Goal: Find specific page/section: Find specific page/section

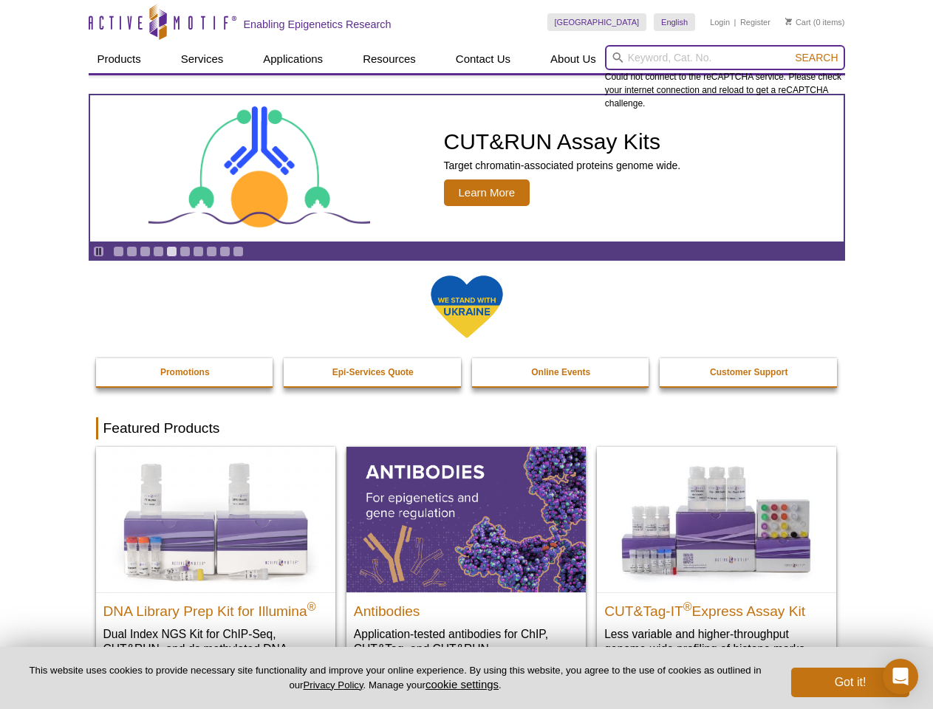
click at [724, 58] on input "search" at bounding box center [725, 57] width 240 height 25
click at [816, 58] on span "Search" at bounding box center [816, 58] width 43 height 12
click at [98, 251] on icon "Pause" at bounding box center [99, 252] width 10 height 10
click at [118, 251] on link "Go to slide 1" at bounding box center [118, 251] width 11 height 11
click at [131, 251] on link "Go to slide 2" at bounding box center [131, 251] width 11 height 11
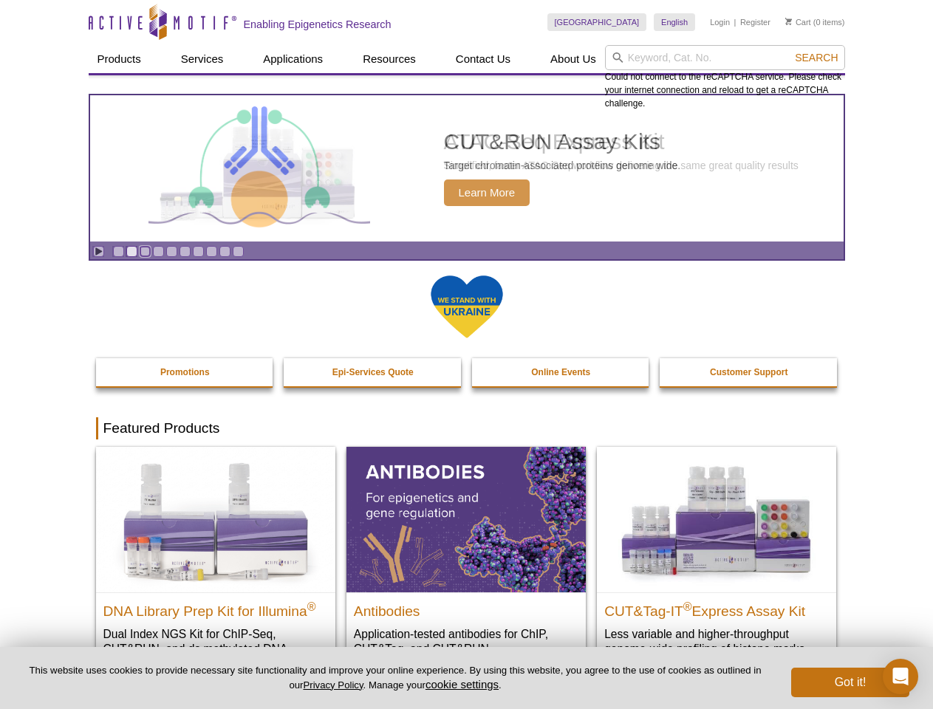
click at [145, 251] on link "Go to slide 3" at bounding box center [145, 251] width 11 height 11
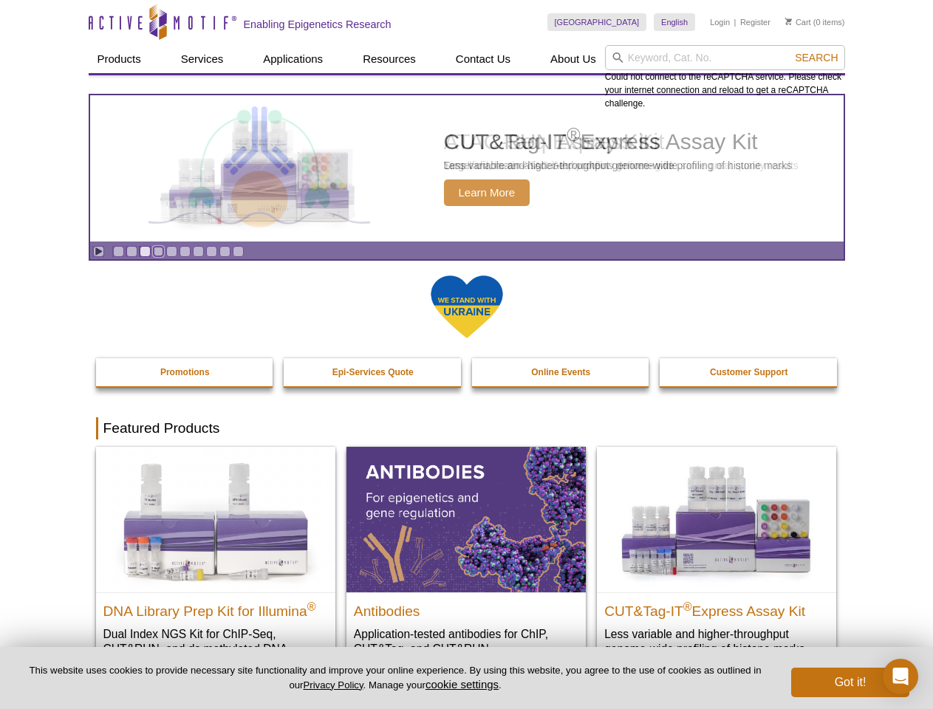
click at [158, 251] on link "Go to slide 4" at bounding box center [158, 251] width 11 height 11
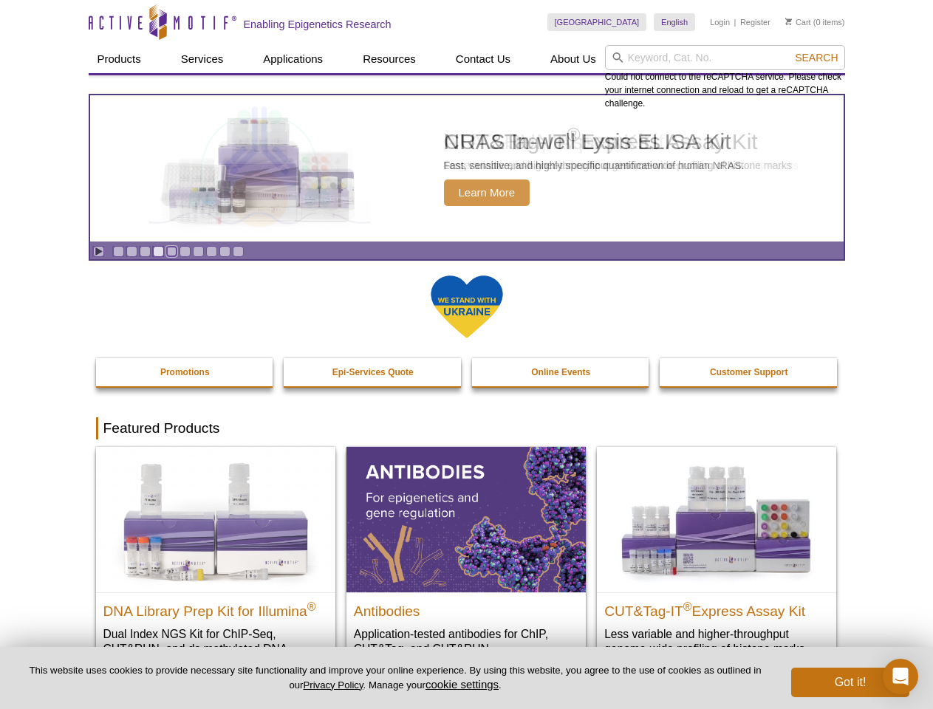
click at [171, 251] on link "Go to slide 5" at bounding box center [171, 251] width 11 height 11
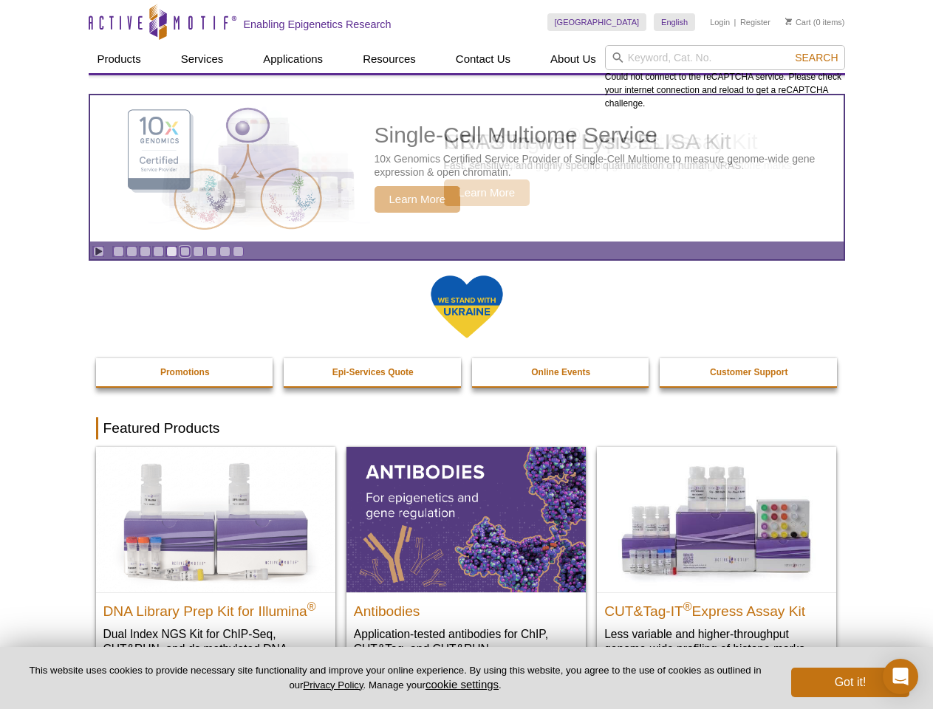
click at [185, 251] on link "Go to slide 6" at bounding box center [184, 251] width 11 height 11
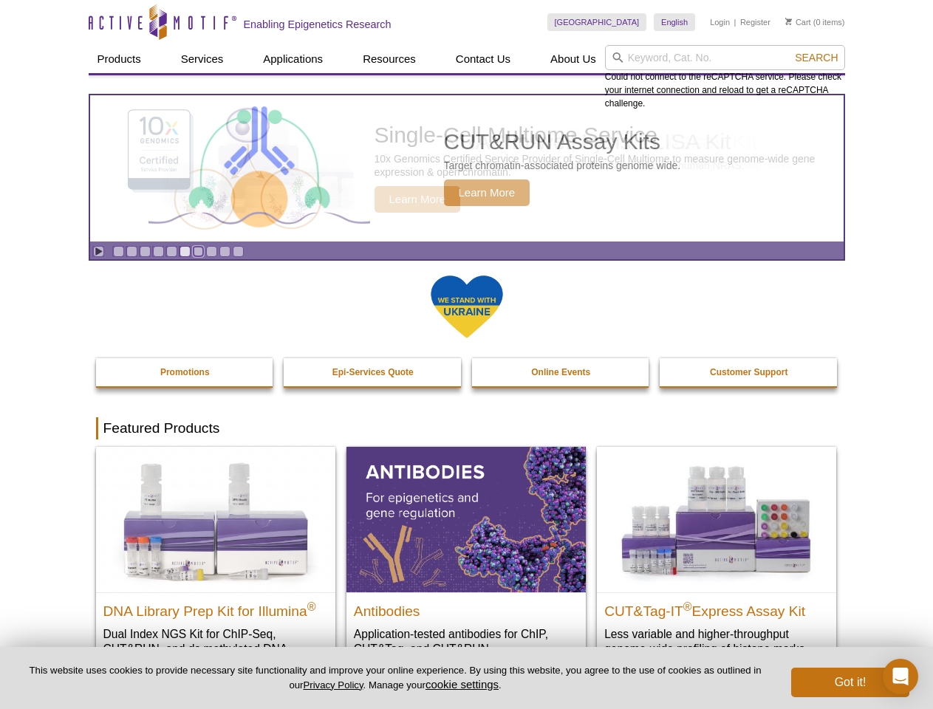
click at [198, 251] on link "Go to slide 7" at bounding box center [198, 251] width 11 height 11
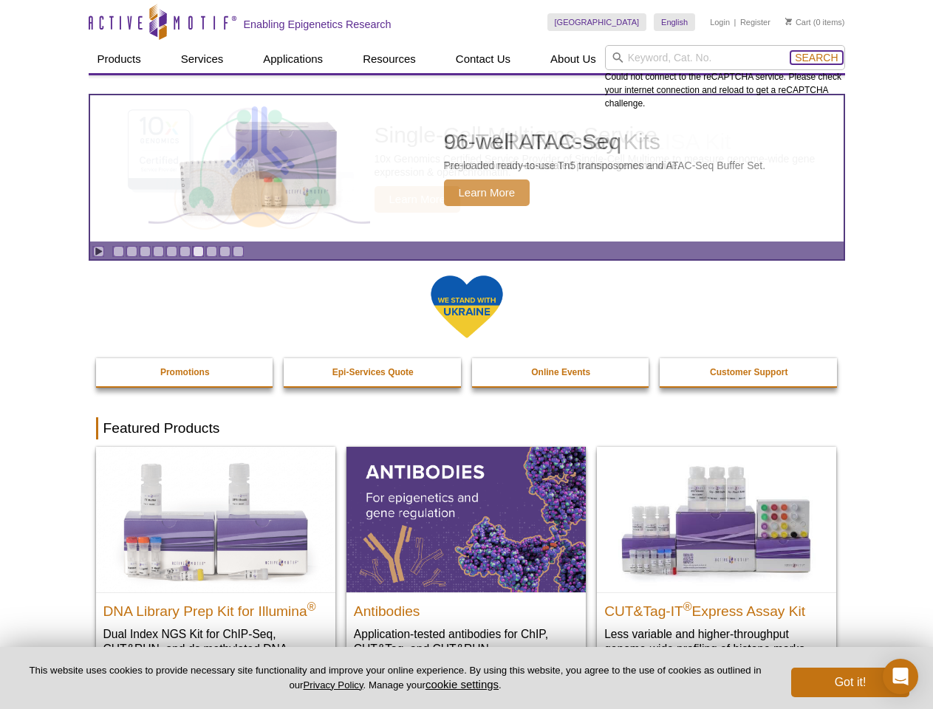
click at [816, 58] on span "Search" at bounding box center [816, 58] width 43 height 12
